Goal: Contribute content

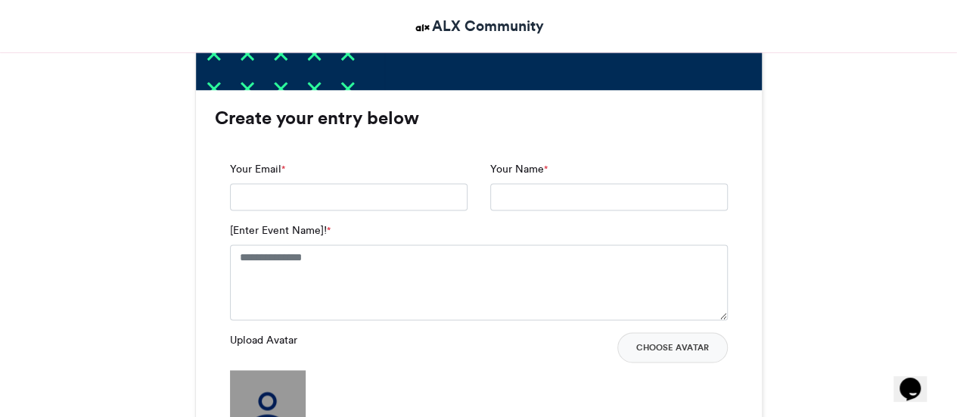
scroll to position [945, 0]
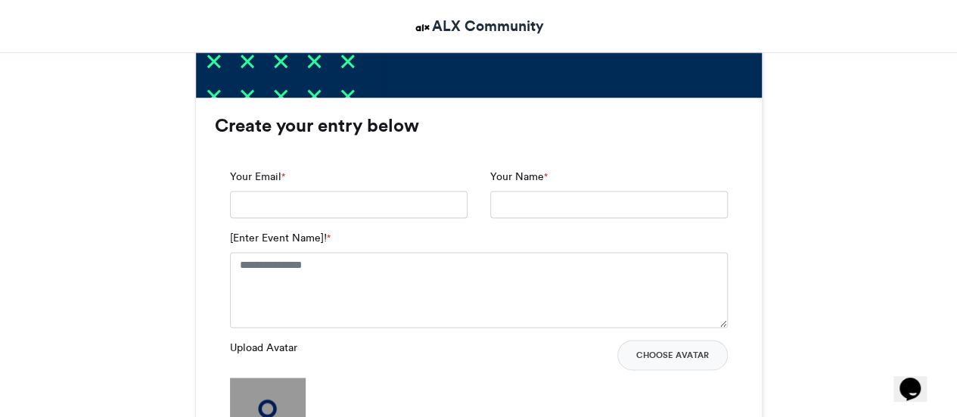
click at [352, 211] on input "Your Email *" at bounding box center [348, 204] width 237 height 27
type input "**********"
click at [556, 207] on input "Your Name *" at bounding box center [608, 204] width 237 height 27
type input "******"
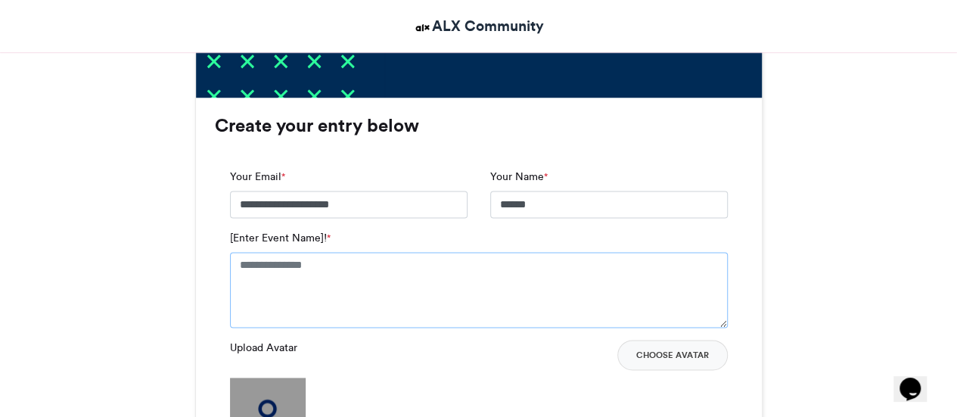
click at [378, 275] on textarea "[Enter Event Name]! *" at bounding box center [479, 290] width 498 height 76
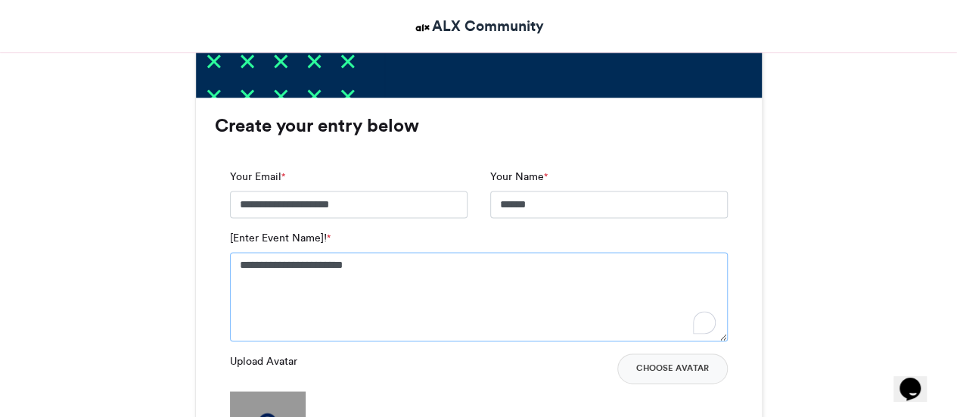
type textarea "**********"
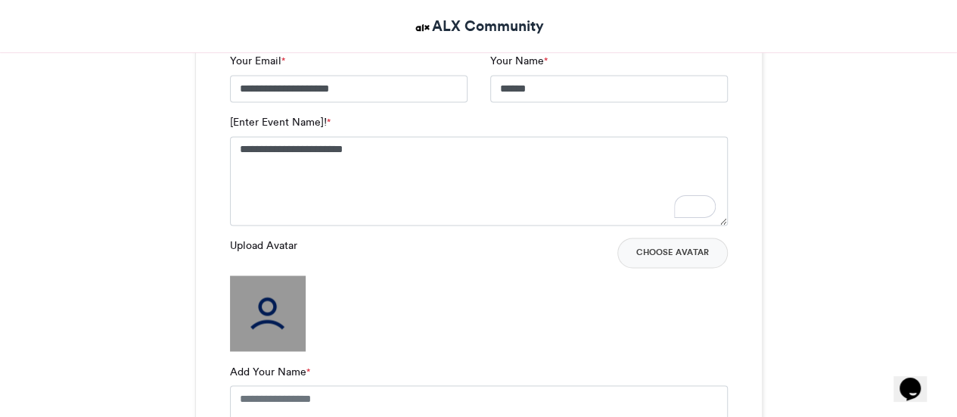
scroll to position [1066, 0]
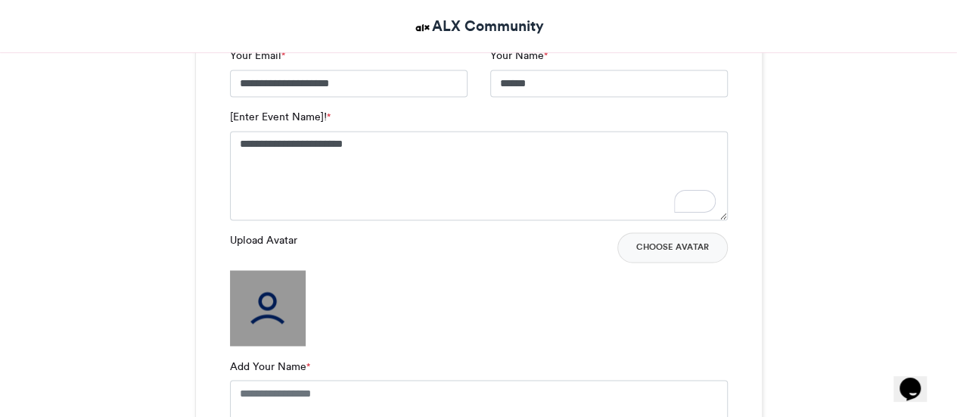
click at [451, 284] on div "Upload Avatar Choose Avatar" at bounding box center [479, 288] width 498 height 113
click at [274, 318] on img at bounding box center [268, 308] width 76 height 76
click at [427, 332] on div "Upload Avatar Choose Avatar" at bounding box center [479, 288] width 498 height 113
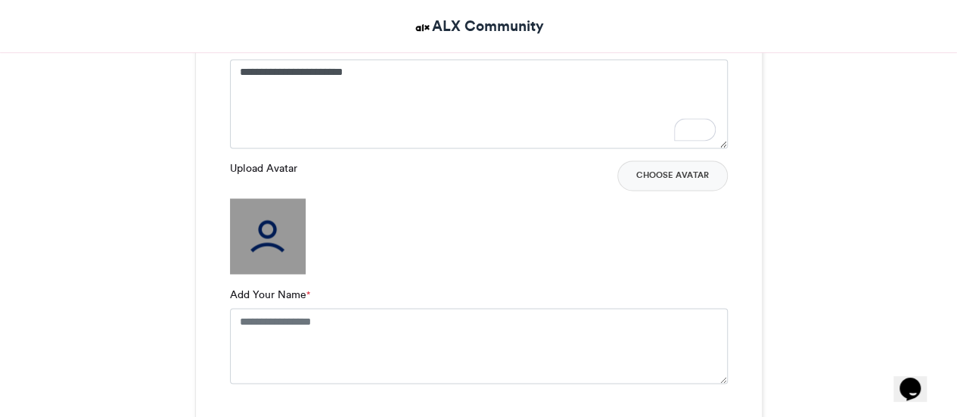
scroll to position [1187, 0]
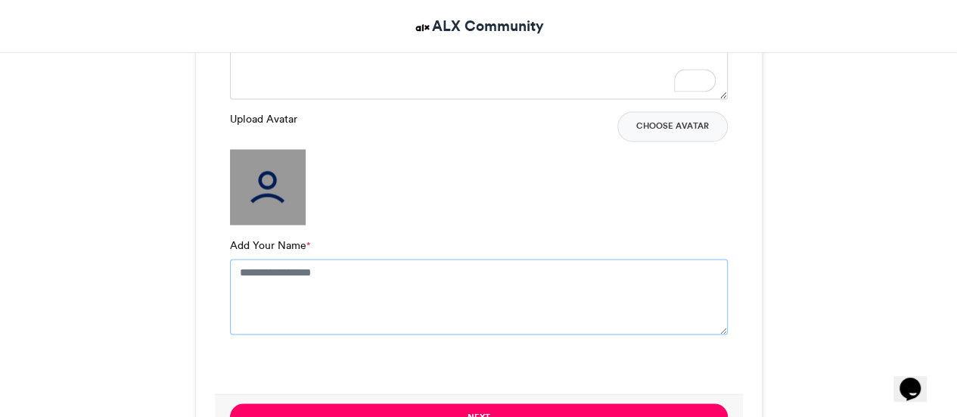
click at [312, 278] on textarea "Add Your Name *" at bounding box center [479, 297] width 498 height 76
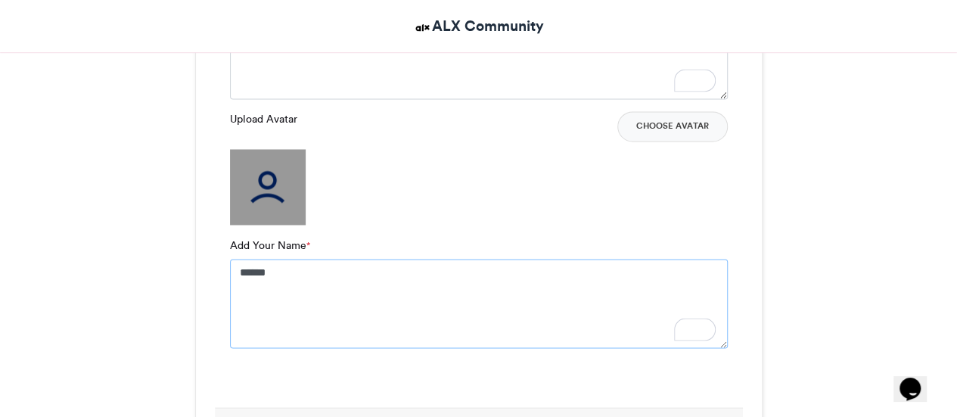
type textarea "******"
click at [644, 188] on div "Upload Avatar Choose Avatar" at bounding box center [479, 167] width 498 height 113
click at [664, 126] on button "Choose Avatar" at bounding box center [672, 126] width 110 height 30
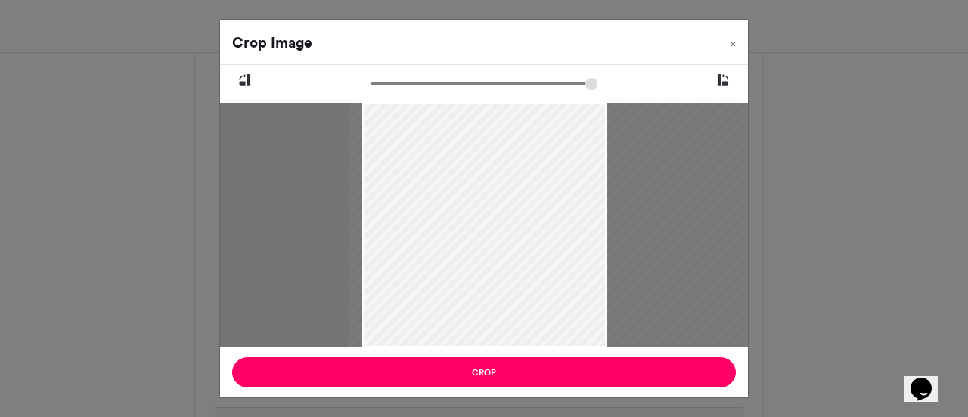
drag, startPoint x: 490, startPoint y: 247, endPoint x: 573, endPoint y: 281, distance: 89.2
click at [573, 281] on div at bounding box center [566, 225] width 434 height 244
type input "******"
drag, startPoint x: 381, startPoint y: 84, endPoint x: 303, endPoint y: 101, distance: 80.6
click at [371, 91] on input "zoom" at bounding box center [484, 83] width 227 height 14
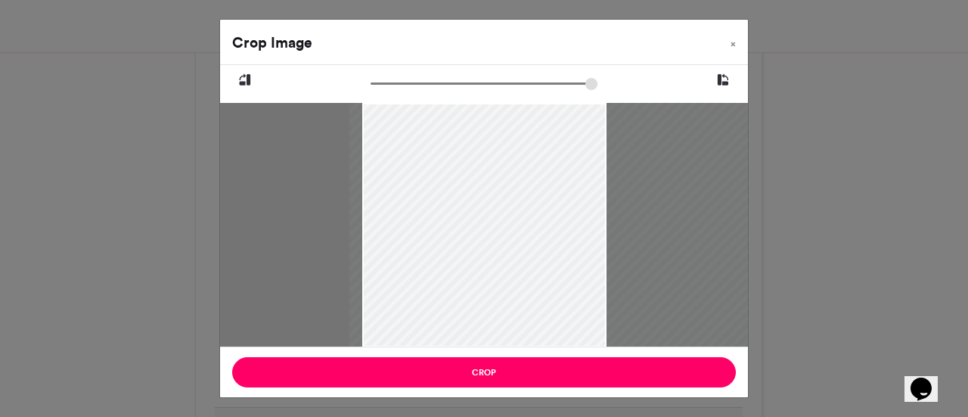
click at [601, 236] on div at bounding box center [566, 225] width 434 height 244
click at [605, 234] on div at bounding box center [566, 225] width 434 height 244
drag, startPoint x: 606, startPoint y: 206, endPoint x: 647, endPoint y: 222, distance: 44.5
click at [647, 222] on div at bounding box center [579, 225] width 434 height 244
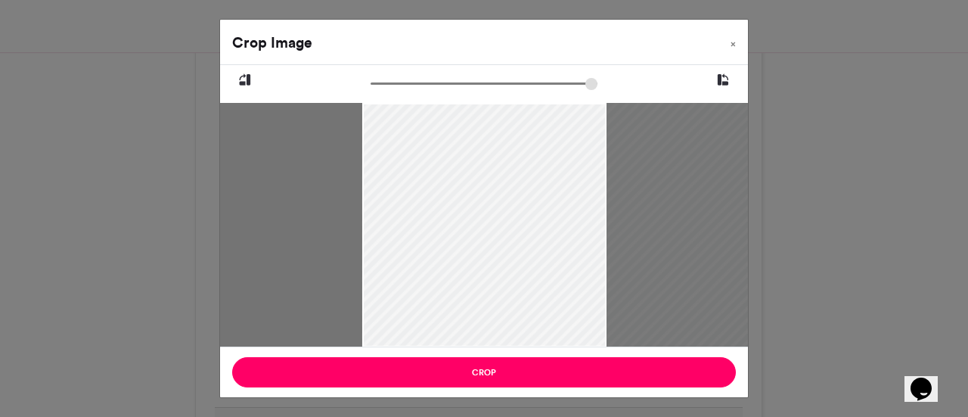
click at [647, 222] on div at bounding box center [579, 225] width 434 height 244
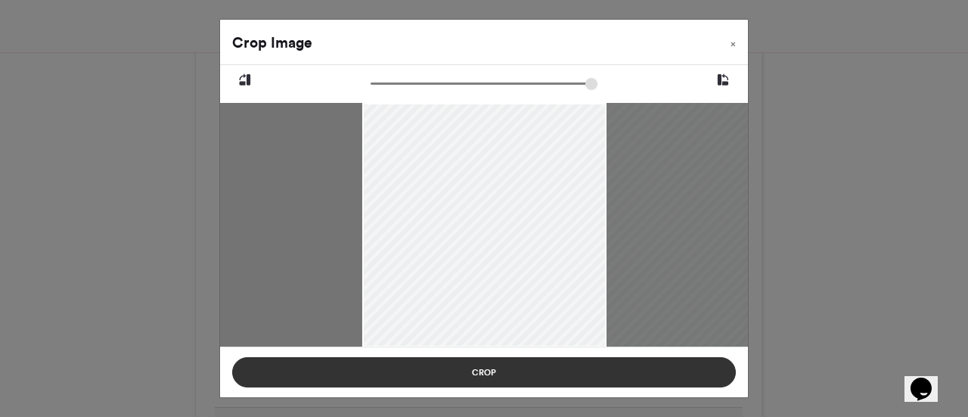
click at [489, 362] on button "Crop" at bounding box center [484, 372] width 504 height 30
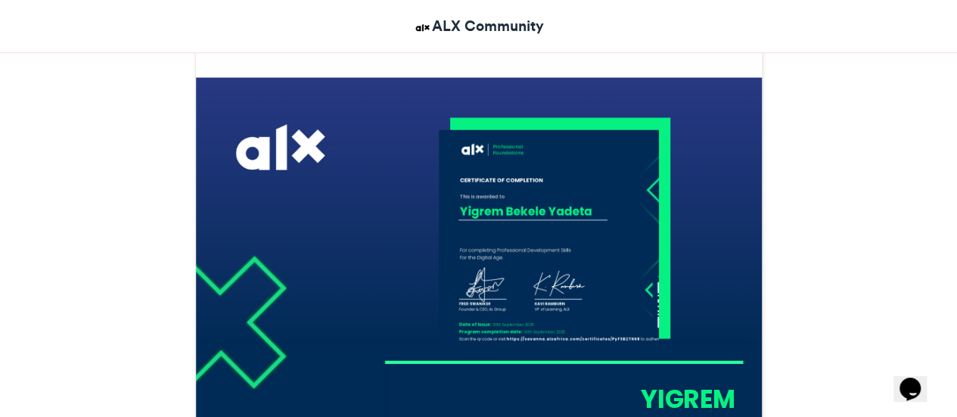
scroll to position [407, 0]
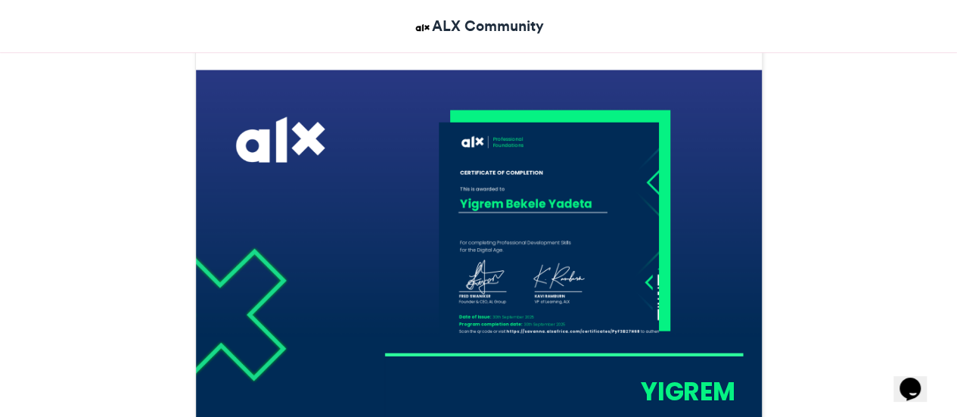
click at [582, 209] on img at bounding box center [548, 232] width 220 height 220
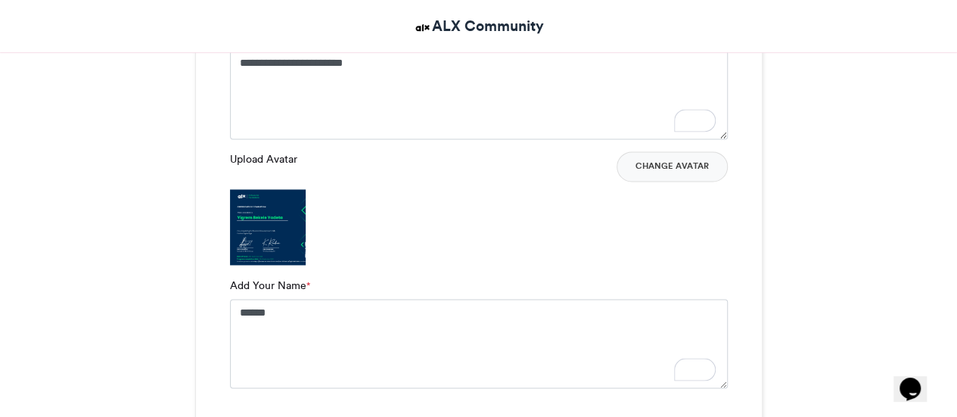
scroll to position [1131, 0]
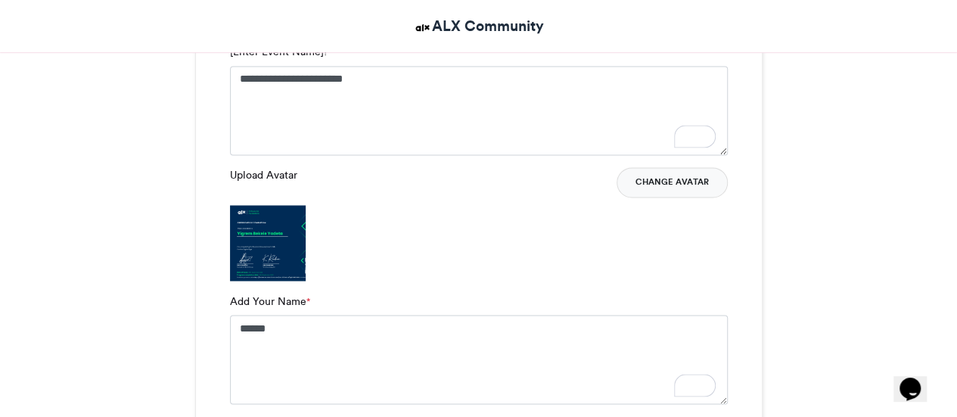
click at [699, 194] on button "Change Avatar" at bounding box center [671, 182] width 111 height 30
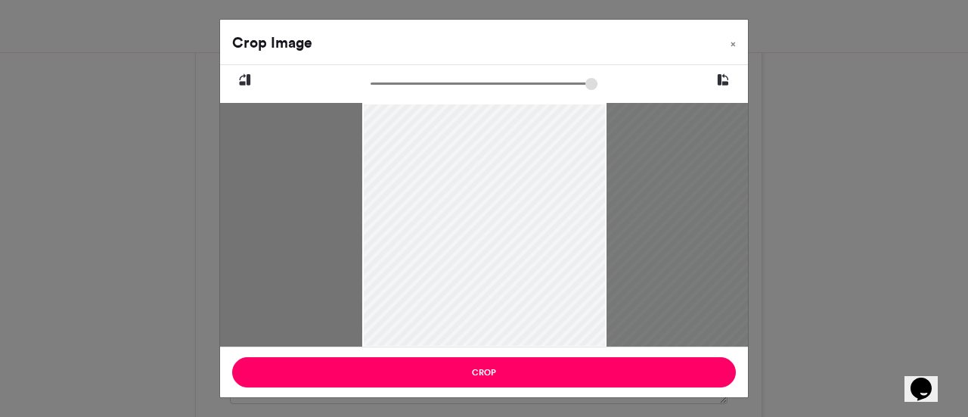
drag, startPoint x: 484, startPoint y: 197, endPoint x: 613, endPoint y: 240, distance: 136.1
click at [613, 240] on div at bounding box center [579, 225] width 434 height 244
click at [604, 200] on div at bounding box center [579, 225] width 434 height 244
click at [829, 230] on div "Crop Image × Crop" at bounding box center [484, 208] width 968 height 417
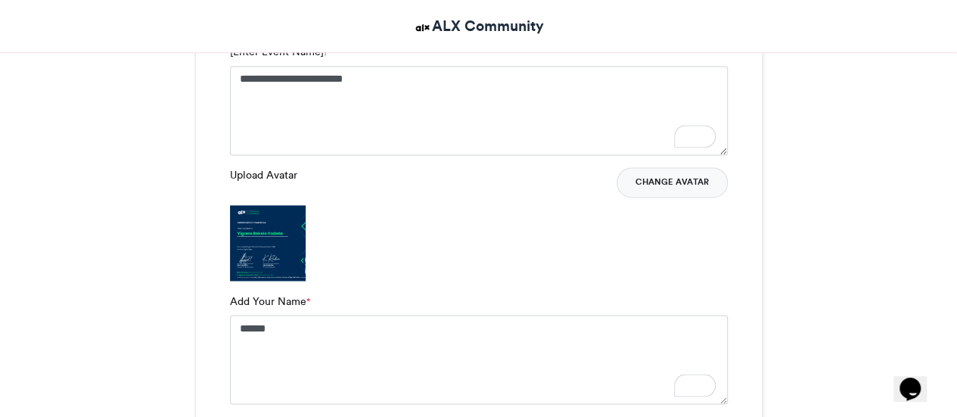
click at [657, 182] on button "Change Avatar" at bounding box center [671, 182] width 111 height 30
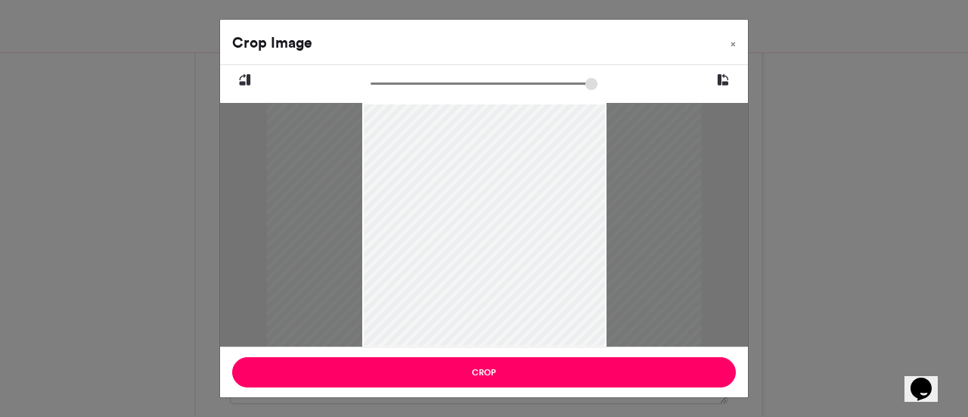
click at [582, 242] on div at bounding box center [484, 225] width 434 height 244
drag, startPoint x: 582, startPoint y: 242, endPoint x: 731, endPoint y: 288, distance: 156.7
click at [731, 288] on div at bounding box center [579, 225] width 434 height 244
drag, startPoint x: 573, startPoint y: 246, endPoint x: 686, endPoint y: 352, distance: 155.2
click at [686, 352] on div "Crop Image × Crop" at bounding box center [483, 208] width 529 height 379
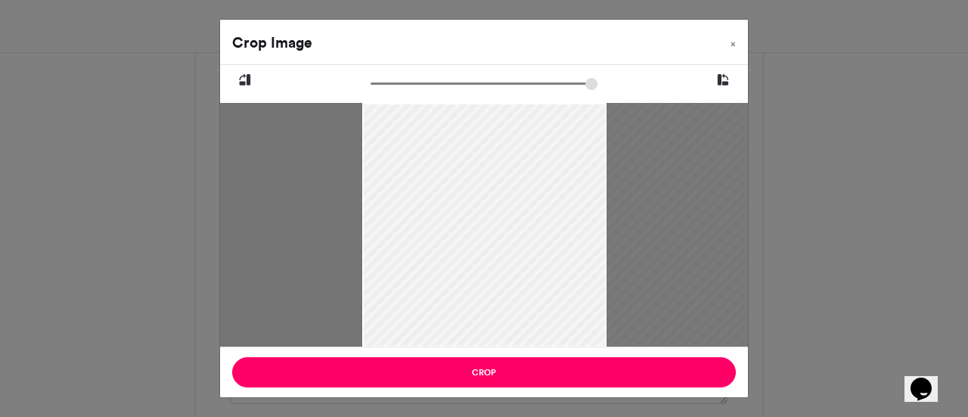
click at [588, 232] on div at bounding box center [579, 225] width 434 height 244
type input "******"
drag, startPoint x: 380, startPoint y: 88, endPoint x: 300, endPoint y: 90, distance: 80.2
click at [371, 90] on input "zoom" at bounding box center [484, 83] width 227 height 14
click at [725, 79] on icon at bounding box center [723, 80] width 14 height 20
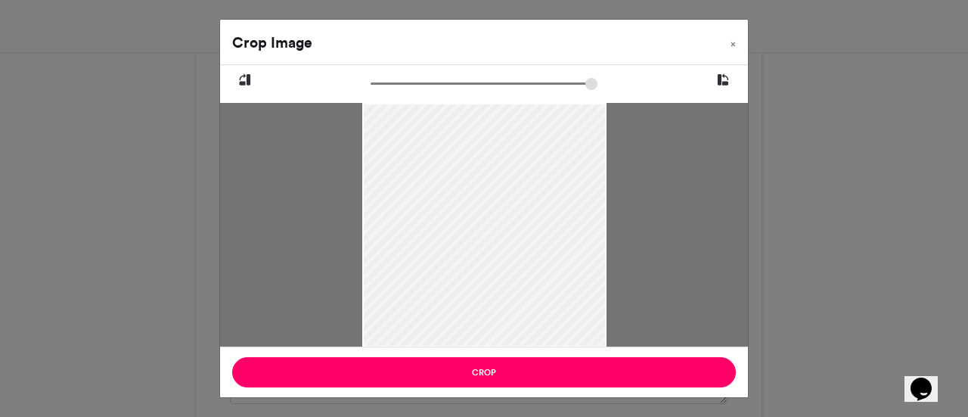
click at [725, 79] on icon at bounding box center [723, 80] width 14 height 20
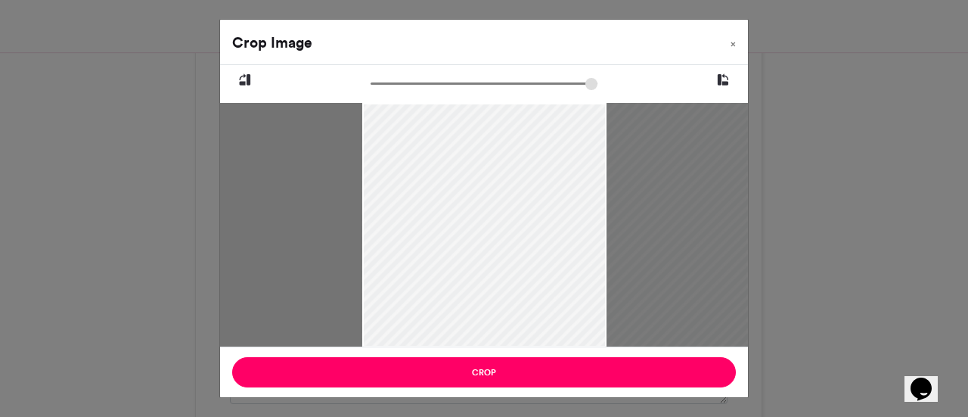
click at [725, 79] on icon at bounding box center [723, 80] width 14 height 20
click at [244, 80] on icon at bounding box center [245, 80] width 14 height 20
click at [724, 79] on icon at bounding box center [723, 80] width 14 height 20
drag, startPoint x: 581, startPoint y: 178, endPoint x: 645, endPoint y: 181, distance: 64.4
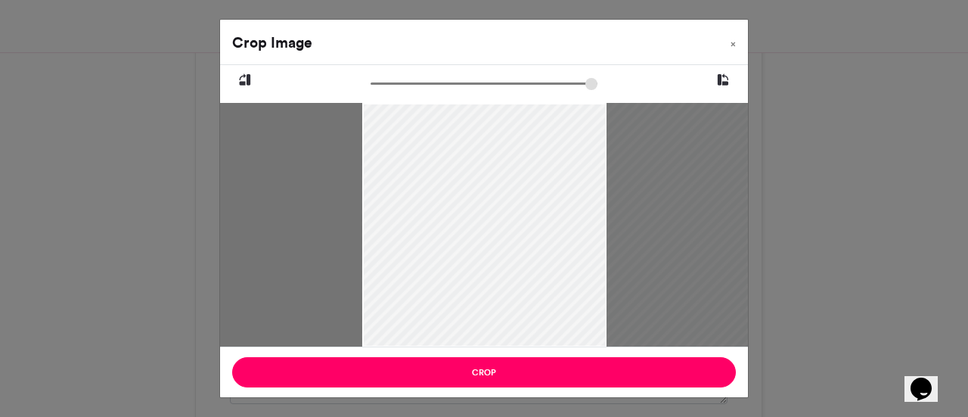
click at [645, 181] on div at bounding box center [579, 225] width 434 height 244
drag, startPoint x: 539, startPoint y: 213, endPoint x: 600, endPoint y: 237, distance: 65.9
click at [600, 237] on div at bounding box center [579, 225] width 434 height 244
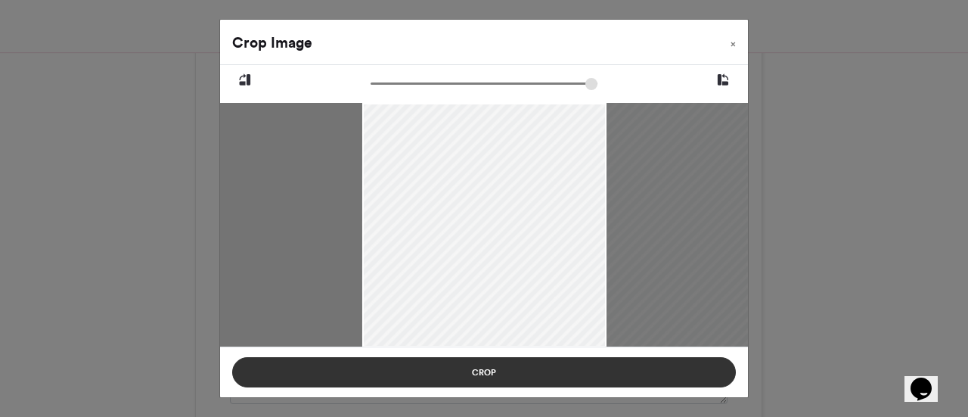
click at [481, 375] on button "Crop" at bounding box center [484, 372] width 504 height 30
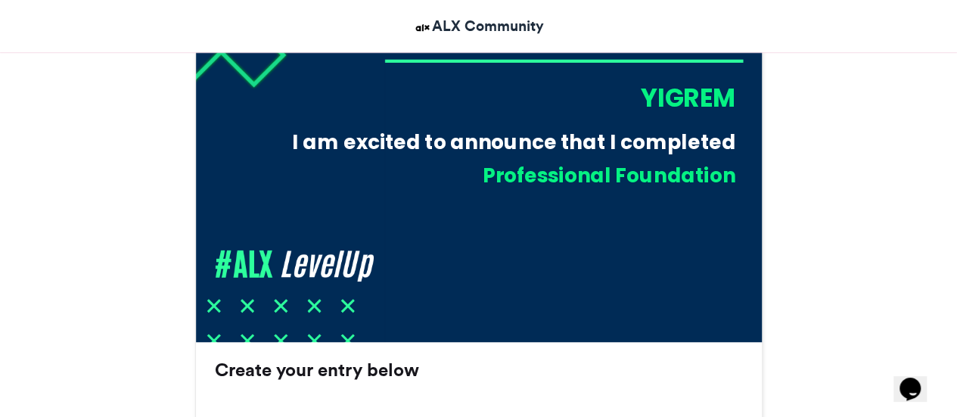
scroll to position [681, 0]
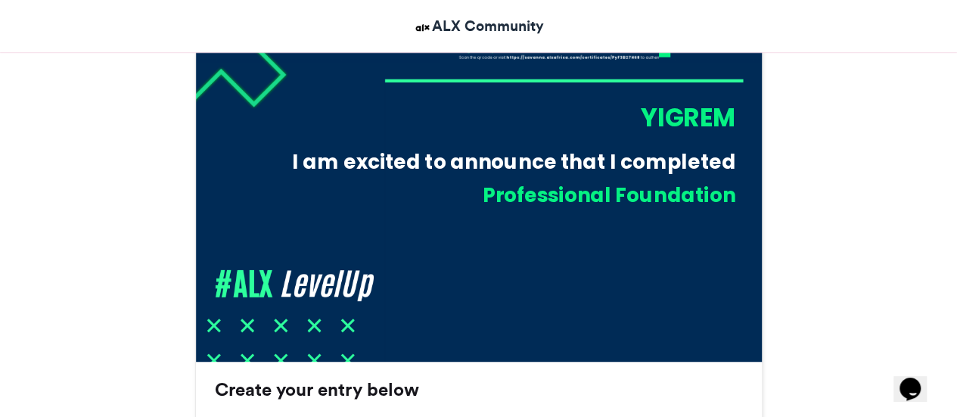
drag, startPoint x: 653, startPoint y: 120, endPoint x: 709, endPoint y: 188, distance: 88.1
click at [709, 188] on div "I am excited to announce that I completed Yigrem Professional Foundation" at bounding box center [479, 79] width 567 height 567
drag, startPoint x: 967, startPoint y: 145, endPoint x: 368, endPoint y: 262, distance: 609.5
click at [368, 262] on div "Professional Foundation" at bounding box center [518, 223] width 433 height 84
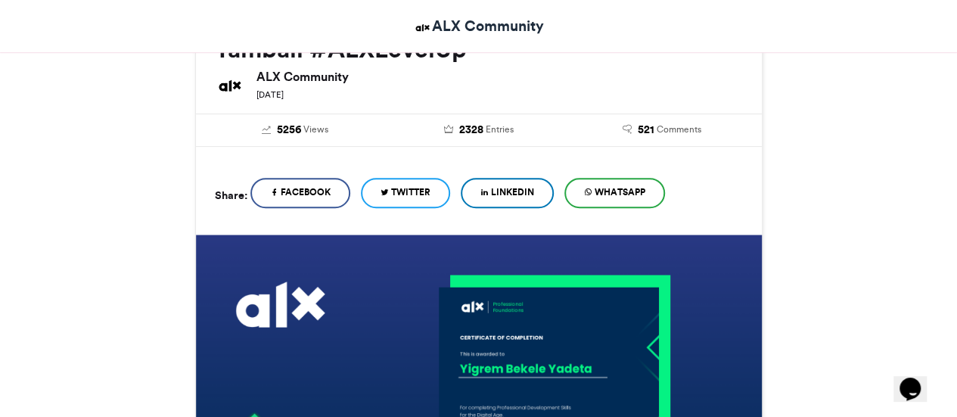
scroll to position [230, 0]
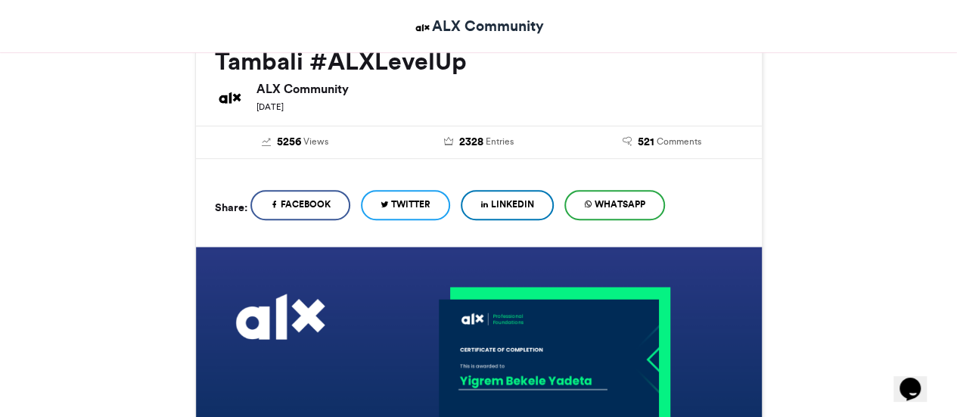
click at [508, 197] on span "LinkedIn" at bounding box center [512, 204] width 43 height 14
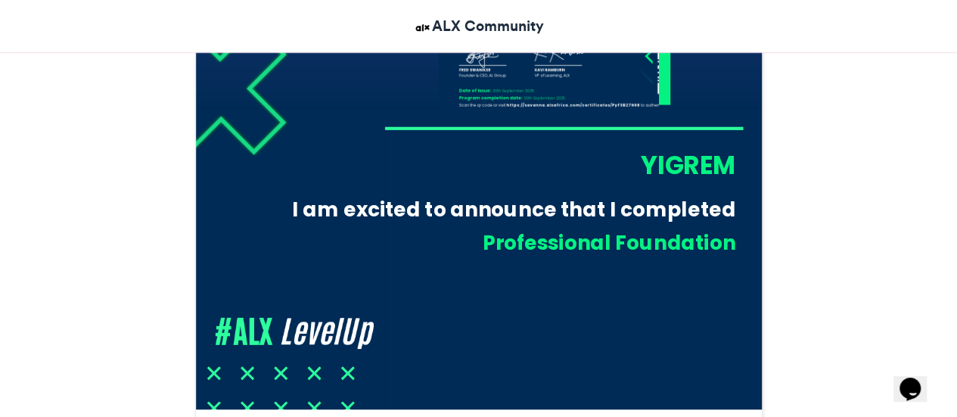
scroll to position [696, 0]
